Goal: Information Seeking & Learning: Learn about a topic

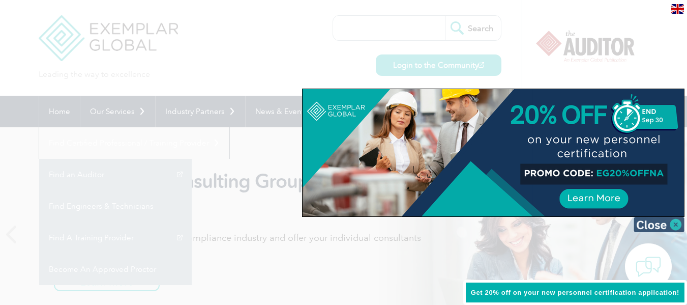
click at [666, 224] on img at bounding box center [659, 224] width 51 height 15
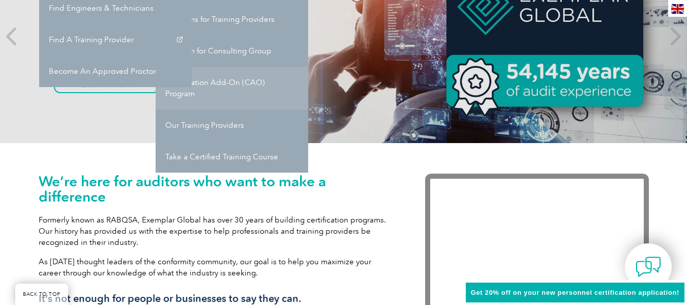
scroll to position [203, 0]
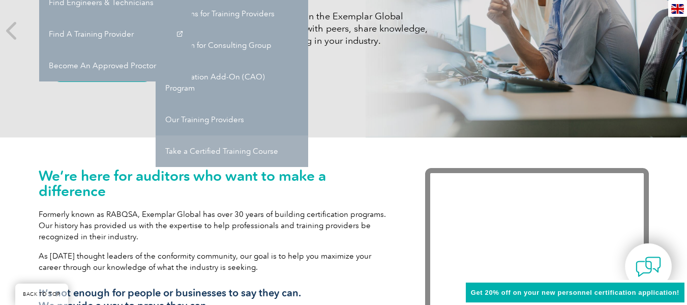
click at [210, 150] on link "Take a Certified Training Course" at bounding box center [232, 151] width 153 height 32
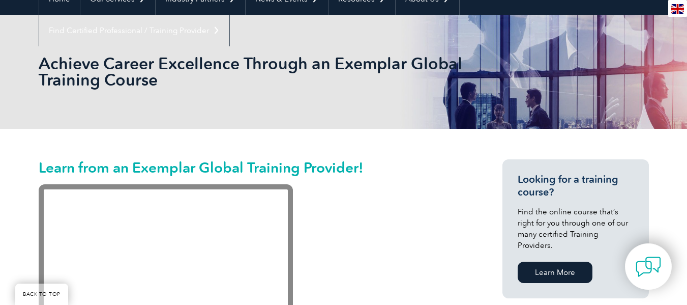
scroll to position [102, 0]
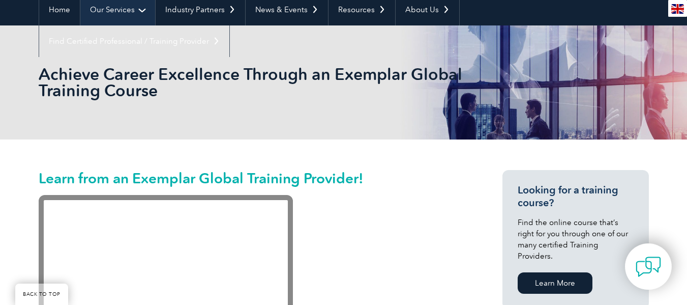
click at [137, 10] on link "Our Services" at bounding box center [117, 10] width 75 height 32
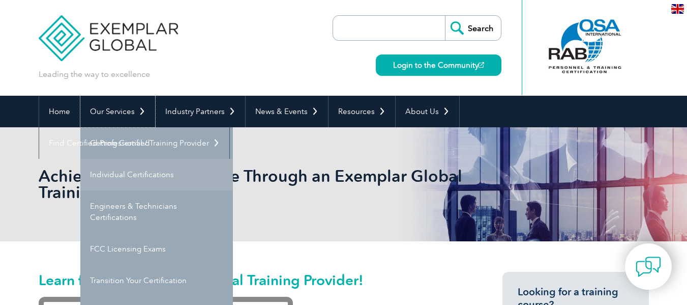
scroll to position [51, 0]
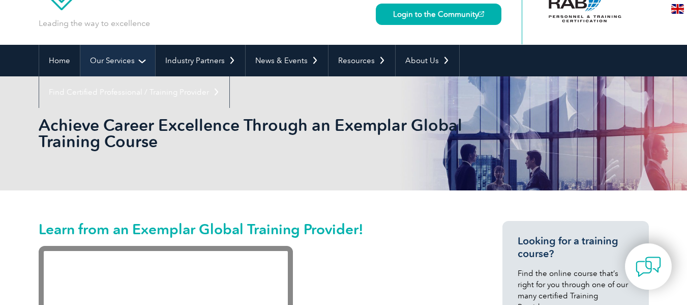
click at [141, 61] on link "Our Services" at bounding box center [117, 61] width 75 height 32
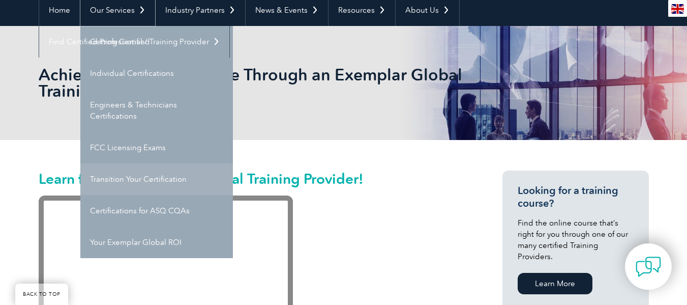
scroll to position [102, 0]
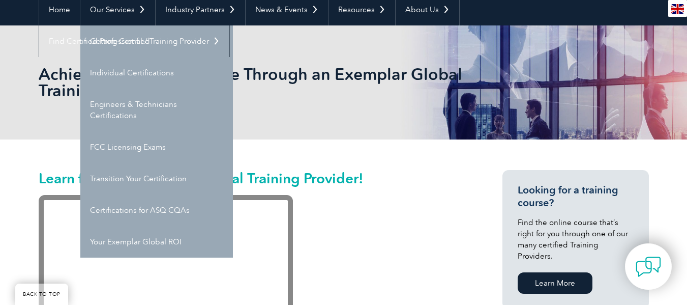
drag, startPoint x: 390, startPoint y: 113, endPoint x: 424, endPoint y: 109, distance: 33.8
click at [391, 112] on div "Achieve Career Excellence Through an Exemplar Global Training Course" at bounding box center [344, 82] width 610 height 114
